Goal: Transaction & Acquisition: Purchase product/service

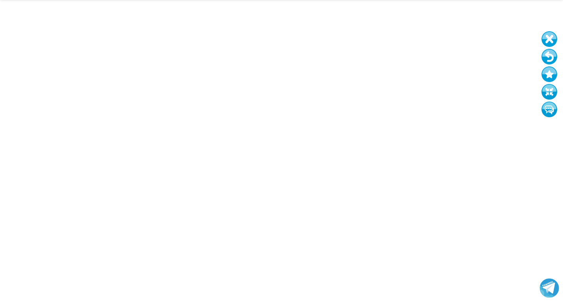
click at [548, 37] on button at bounding box center [550, 39] width 16 height 16
click at [551, 36] on button at bounding box center [550, 39] width 16 height 16
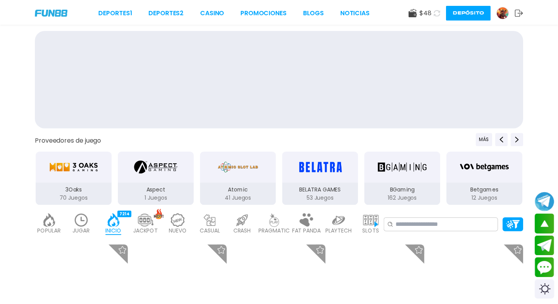
scroll to position [1171, 0]
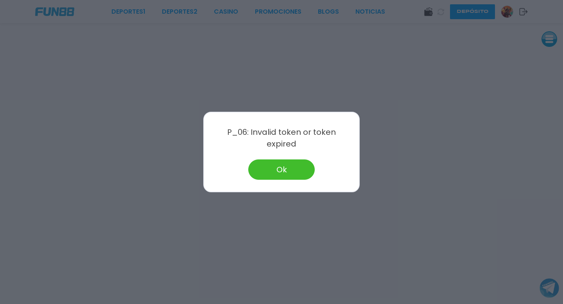
click at [279, 160] on button "Ok" at bounding box center [281, 170] width 67 height 20
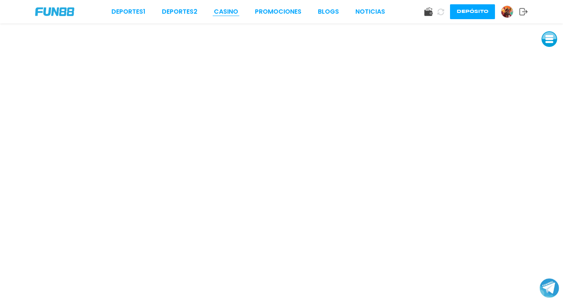
click at [228, 8] on link "CASINO" at bounding box center [226, 11] width 24 height 9
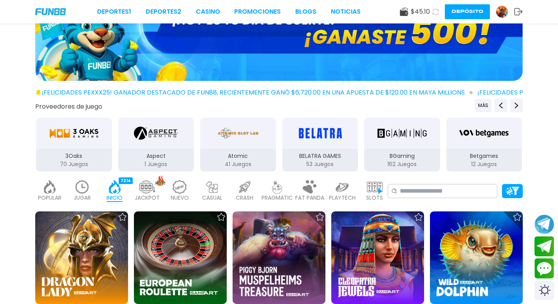
scroll to position [74, 0]
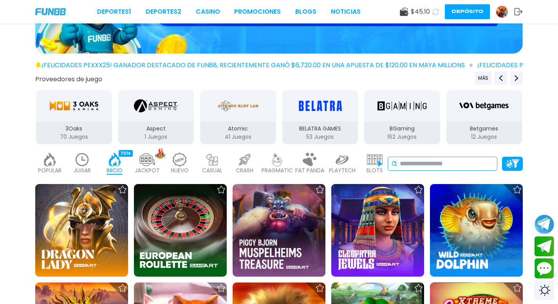
click at [418, 165] on input at bounding box center [446, 163] width 94 height 9
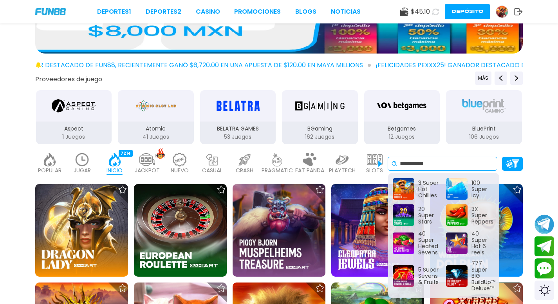
type input "**********"
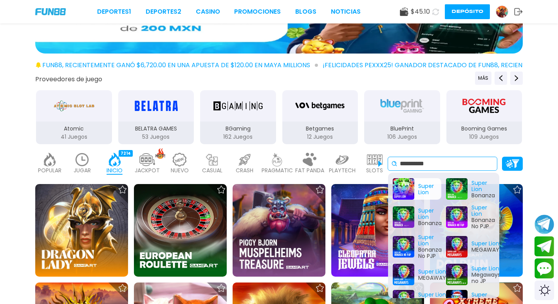
click at [408, 185] on div "Super Lion" at bounding box center [416, 189] width 49 height 22
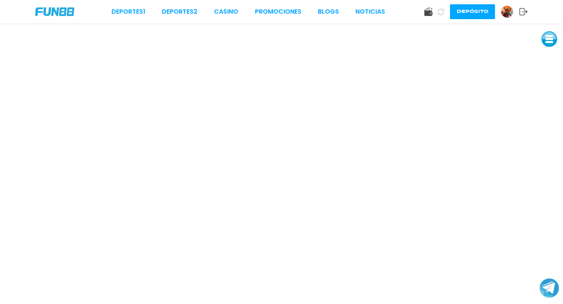
click at [549, 40] on button at bounding box center [550, 39] width 16 height 16
click at [548, 54] on button at bounding box center [550, 57] width 16 height 16
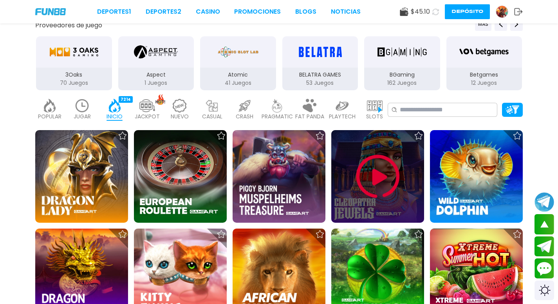
scroll to position [136, 0]
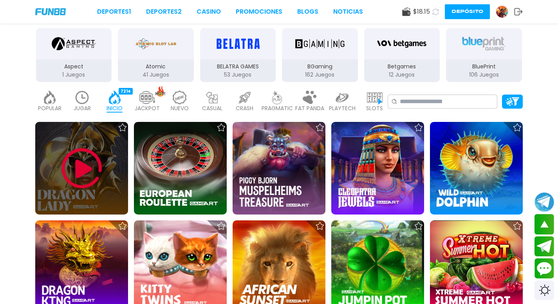
click at [95, 171] on img at bounding box center [81, 168] width 47 height 47
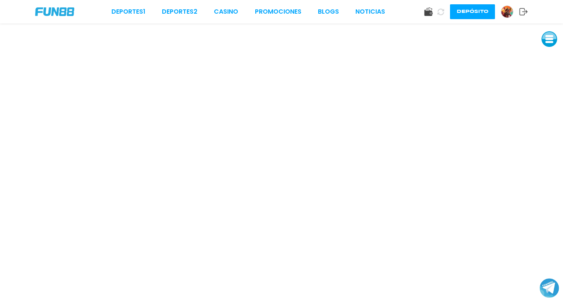
click at [552, 36] on button at bounding box center [550, 39] width 16 height 16
click at [551, 88] on button at bounding box center [550, 92] width 16 height 16
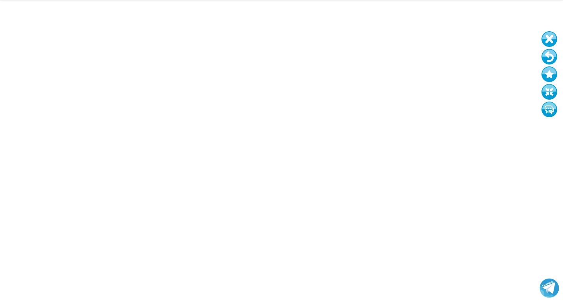
click at [546, 38] on button at bounding box center [550, 39] width 16 height 16
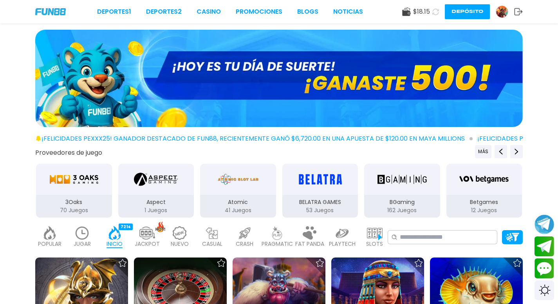
click at [467, 11] on button "Depósito" at bounding box center [466, 11] width 45 height 15
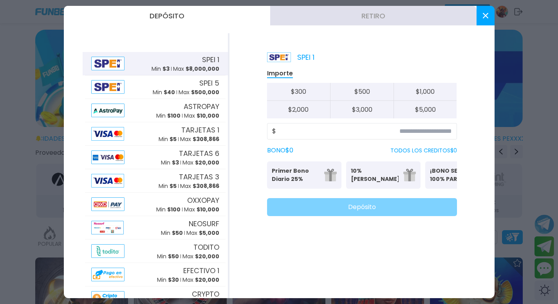
click at [180, 63] on div "SPEI 1 Min $ 3 Max $ 8,000,000" at bounding box center [185, 63] width 68 height 19
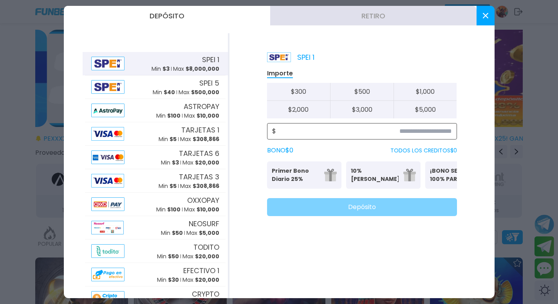
click at [370, 132] on input at bounding box center [364, 131] width 176 height 9
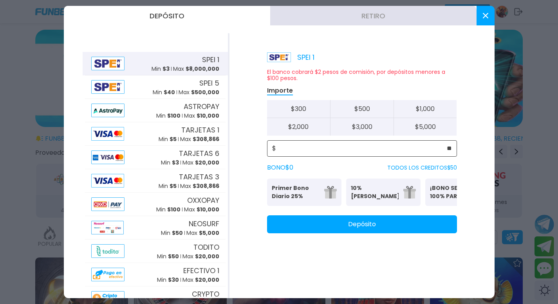
type input "**"
click at [354, 228] on button "Depósito" at bounding box center [362, 225] width 190 height 18
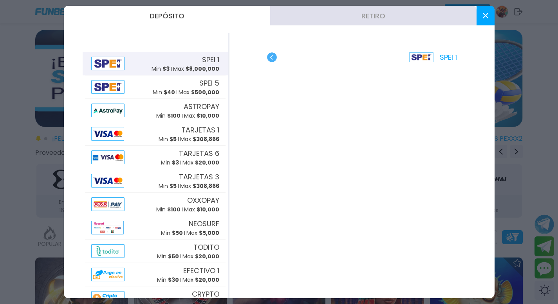
click at [488, 13] on button at bounding box center [485, 16] width 18 height 20
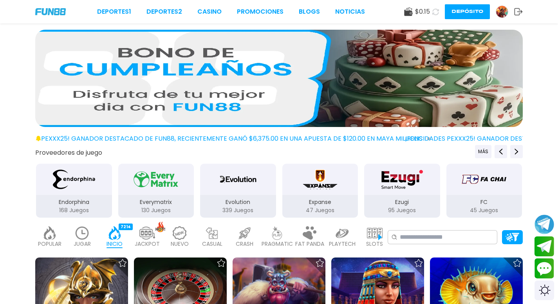
click at [435, 13] on icon at bounding box center [435, 11] width 7 height 7
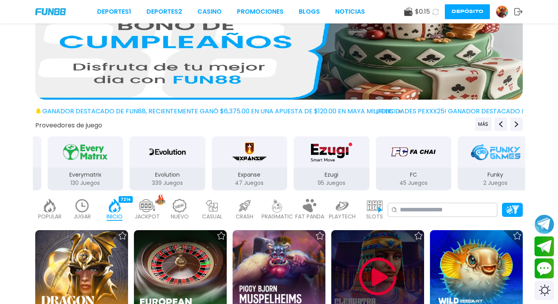
scroll to position [87, 0]
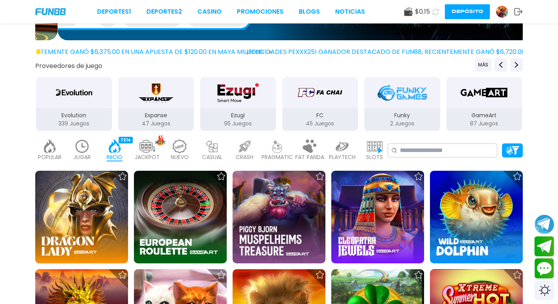
click at [437, 13] on icon at bounding box center [435, 11] width 9 height 9
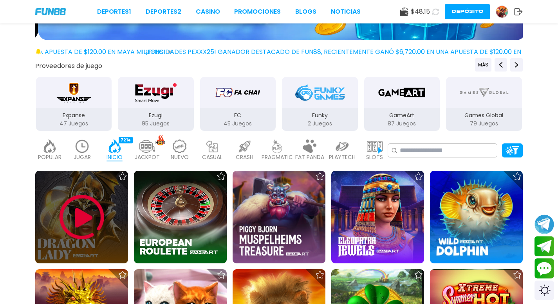
click at [77, 219] on img at bounding box center [81, 217] width 47 height 47
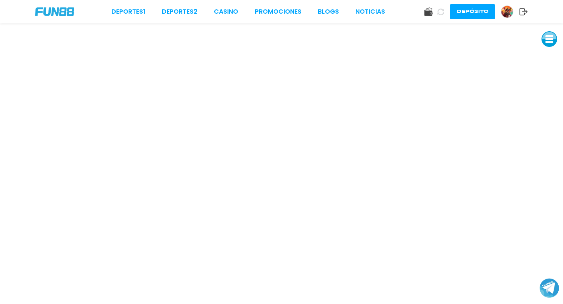
click at [546, 41] on button at bounding box center [550, 39] width 16 height 16
click at [550, 91] on button at bounding box center [550, 92] width 16 height 16
